Goal: Transaction & Acquisition: Purchase product/service

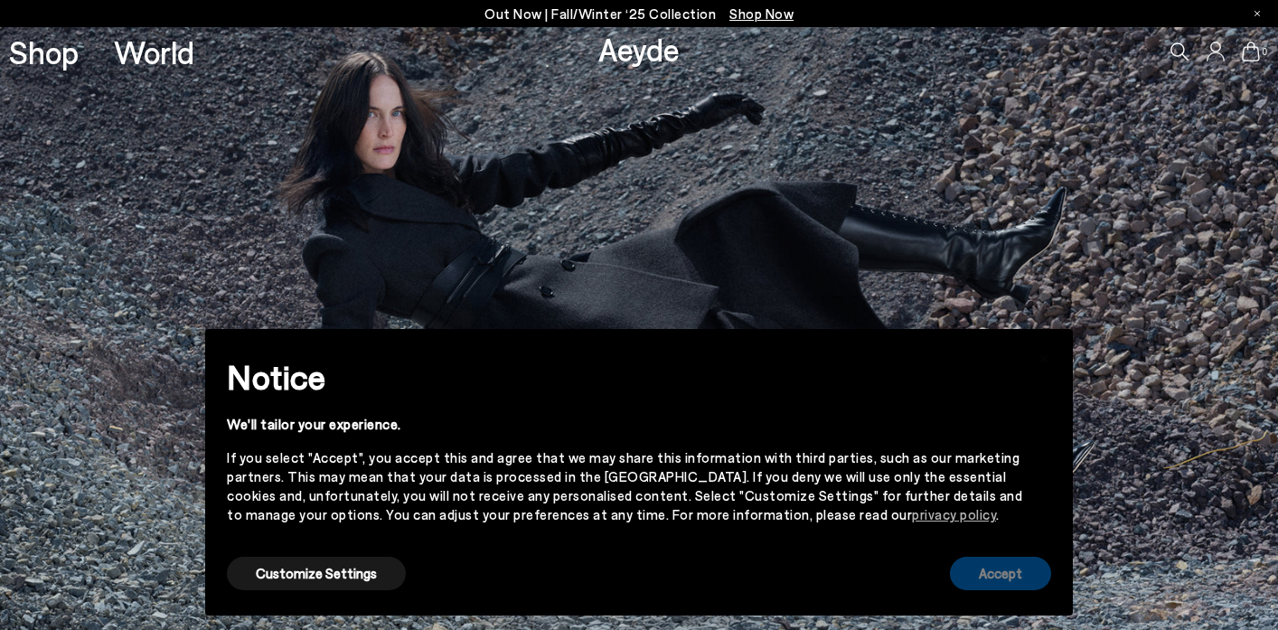
click at [1014, 575] on button "Accept" at bounding box center [1000, 573] width 101 height 33
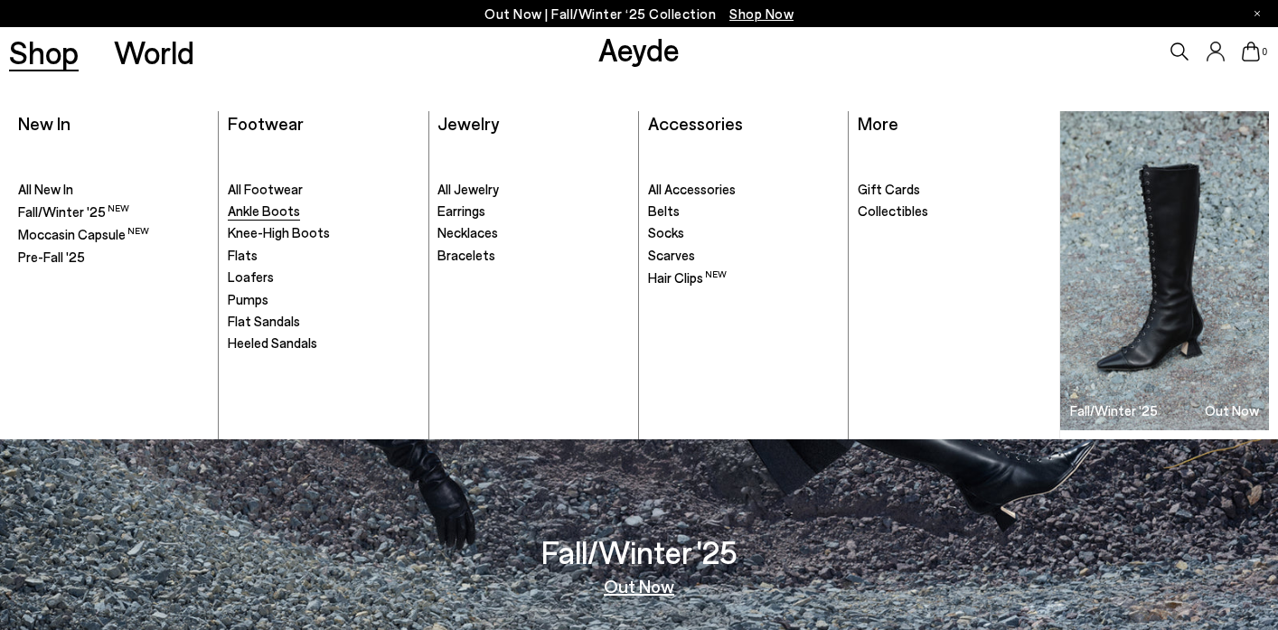
click at [275, 215] on span "Ankle Boots" at bounding box center [264, 210] width 72 height 16
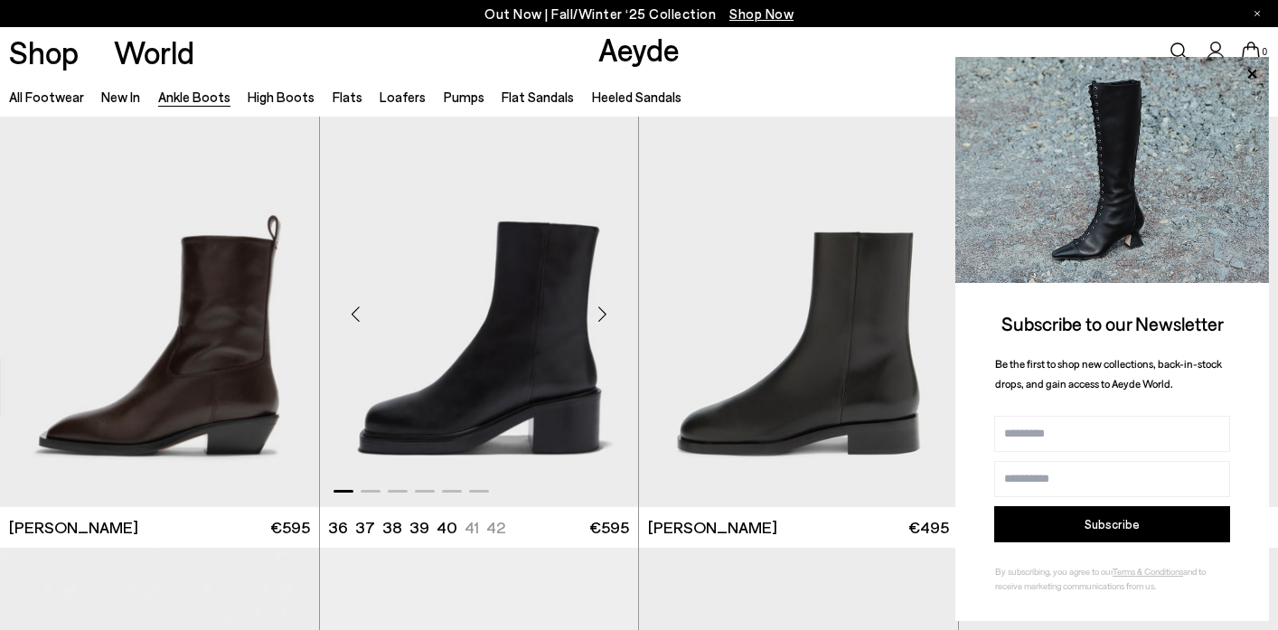
scroll to position [5749, 0]
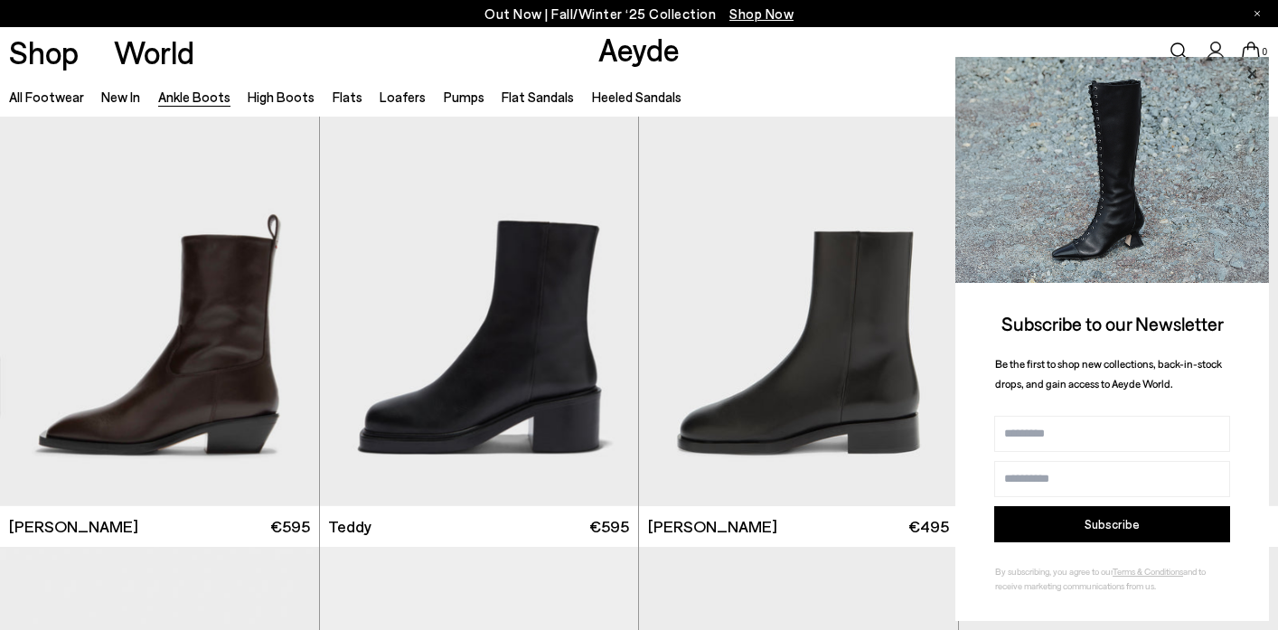
click at [1253, 75] on icon at bounding box center [1251, 73] width 9 height 9
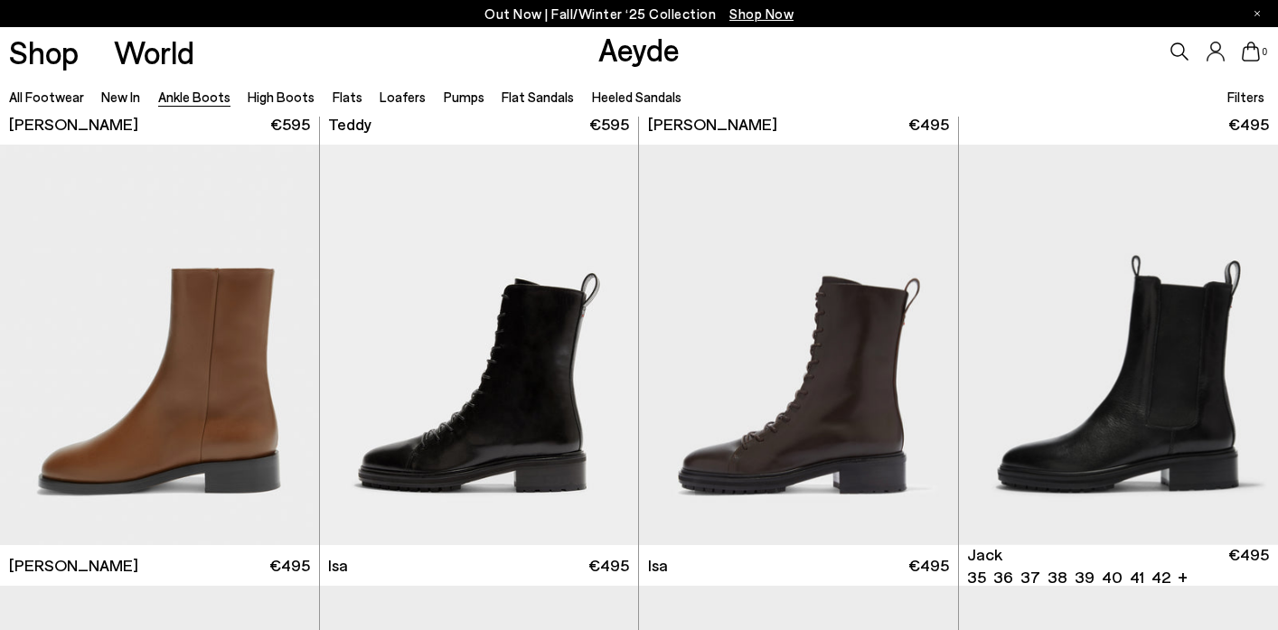
scroll to position [6171, 0]
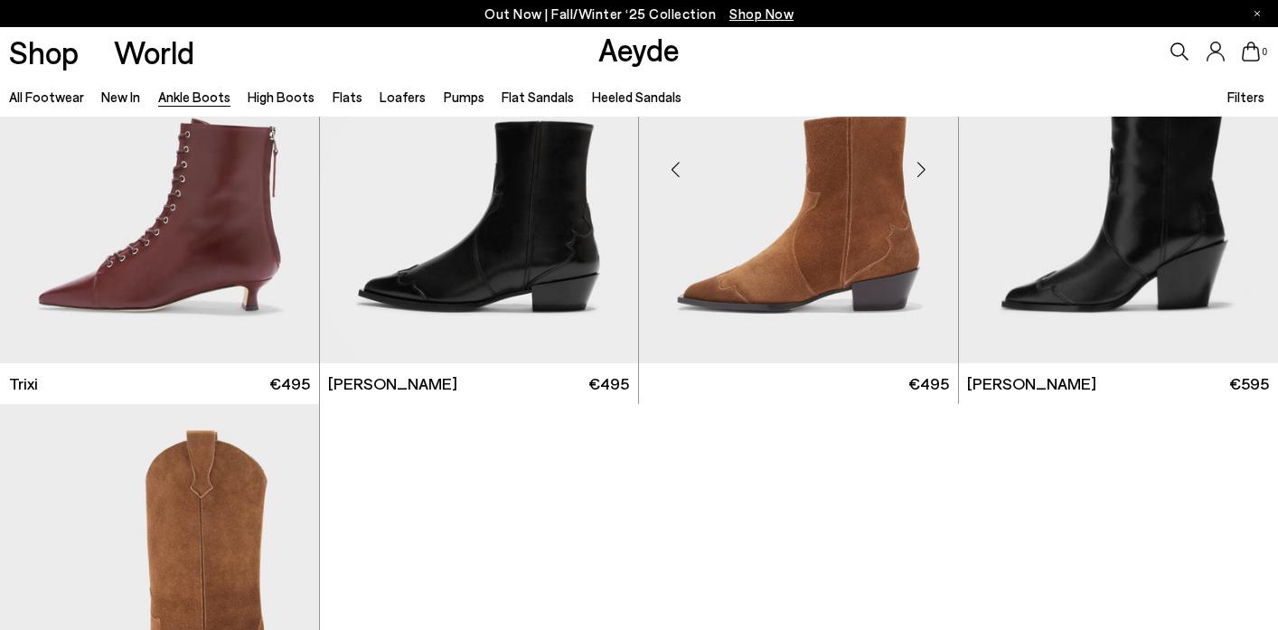
scroll to position [8832, 0]
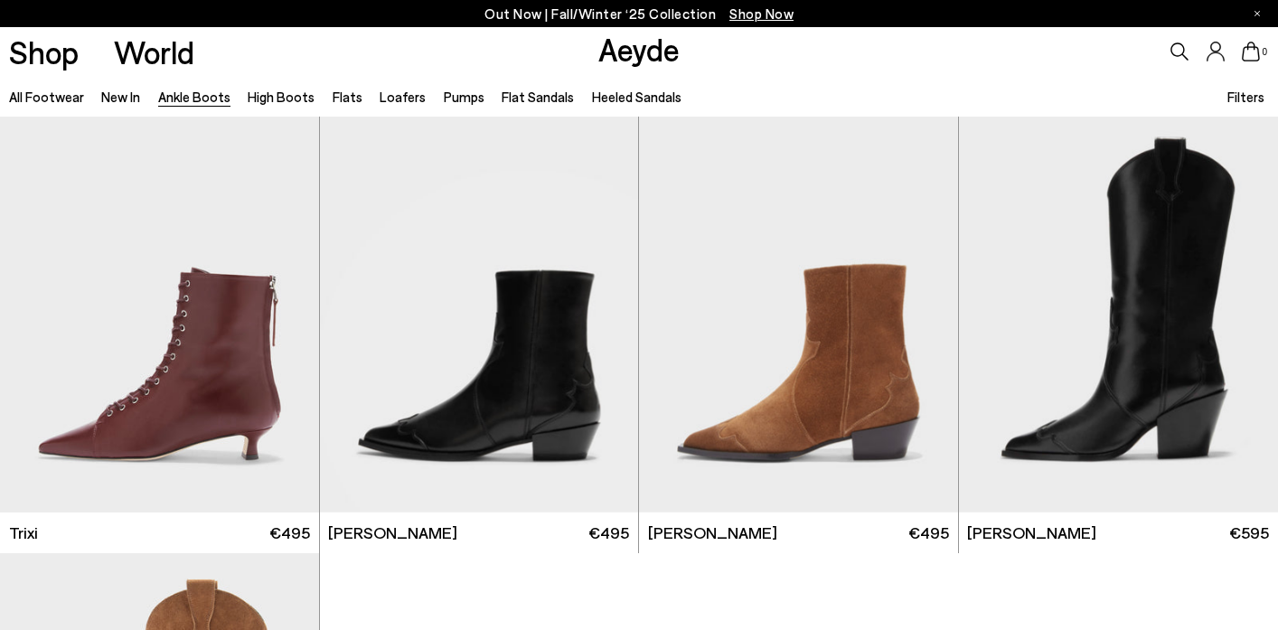
click at [211, 100] on link "Ankle Boots" at bounding box center [194, 97] width 72 height 16
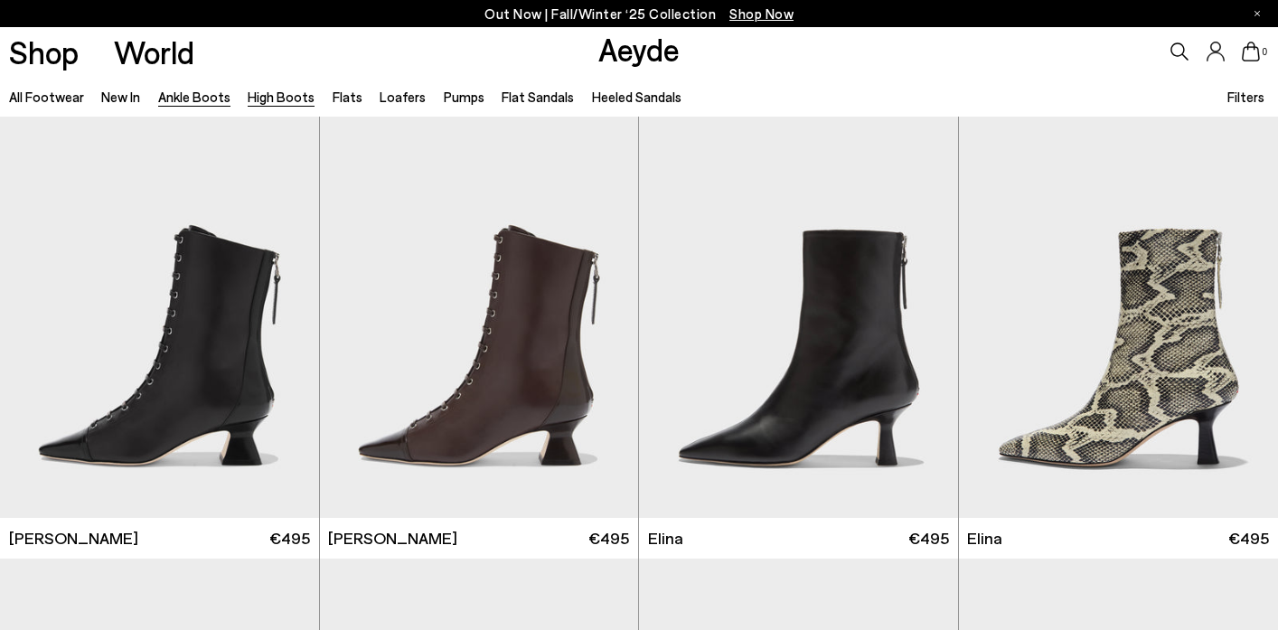
click at [273, 99] on link "High Boots" at bounding box center [281, 97] width 67 height 16
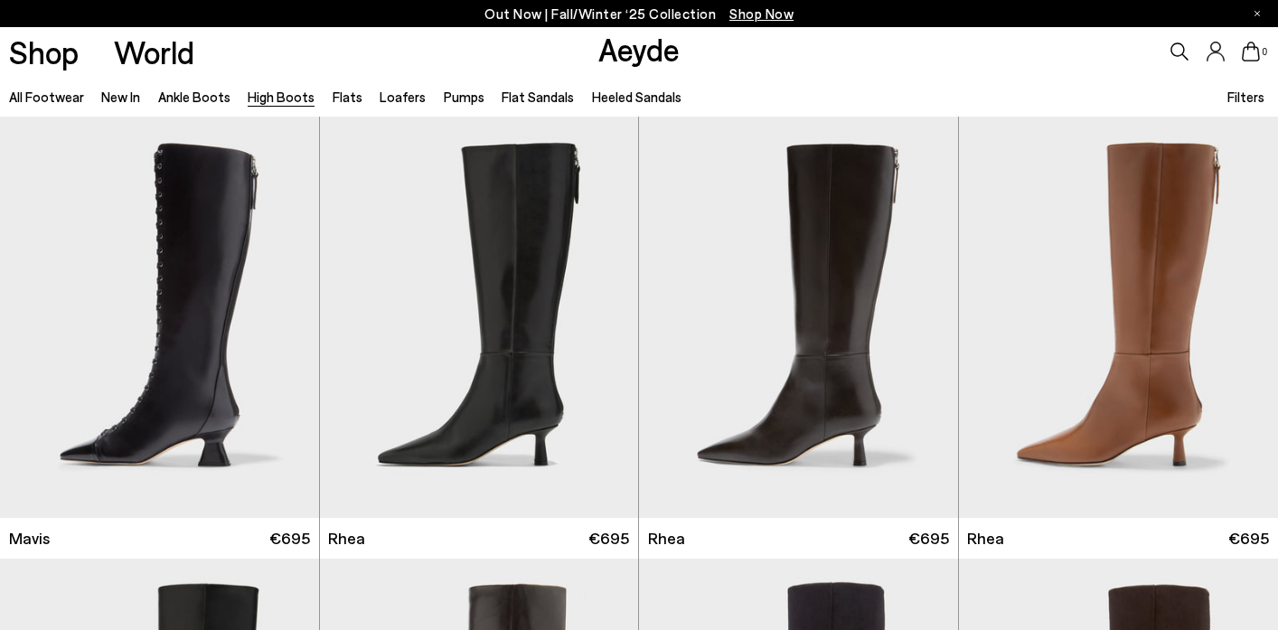
scroll to position [1, 0]
